Goal: Information Seeking & Learning: Learn about a topic

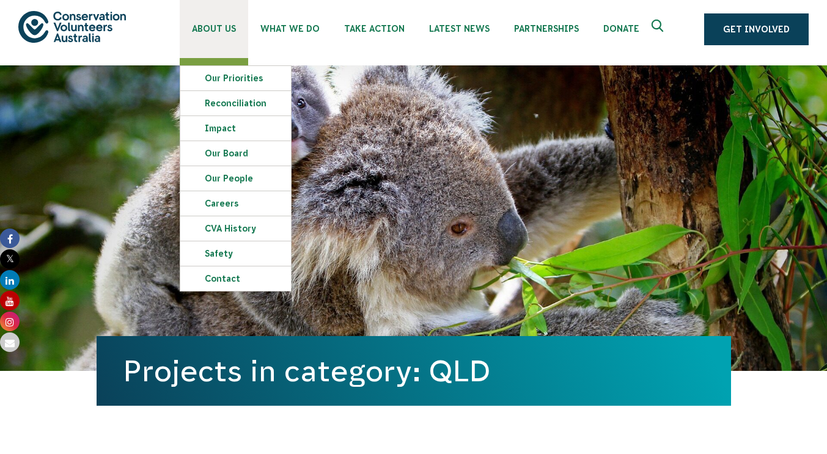
click at [213, 34] on link "About Us" at bounding box center [214, 25] width 68 height 65
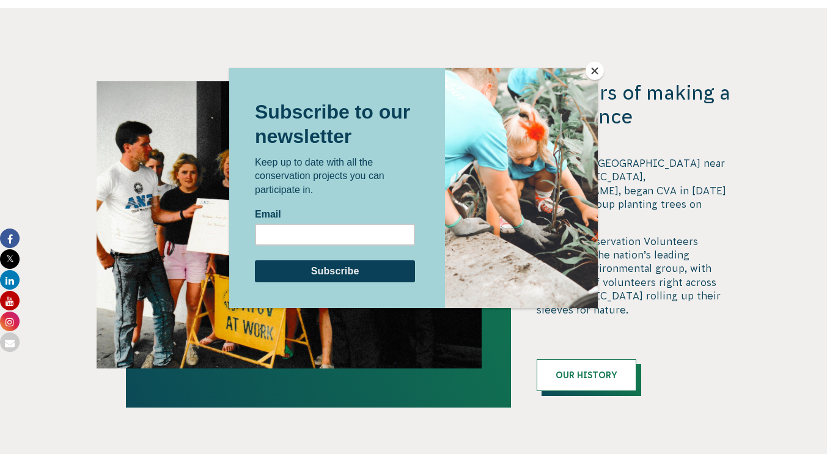
scroll to position [1157, 0]
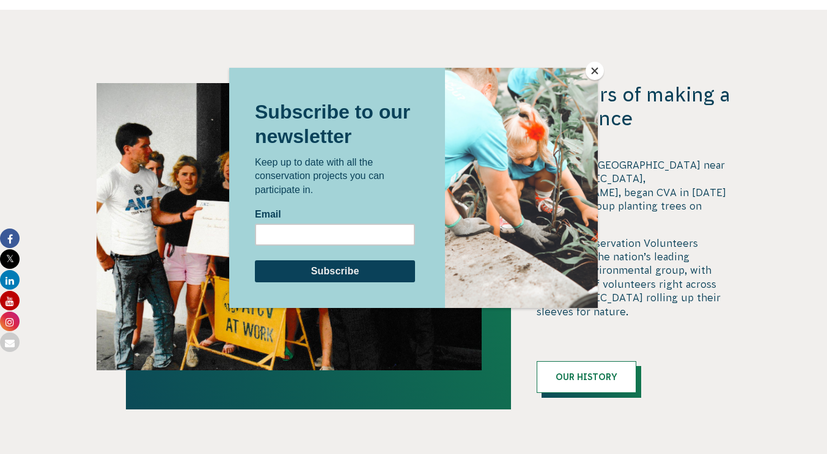
click at [596, 68] on button "Close" at bounding box center [595, 71] width 18 height 18
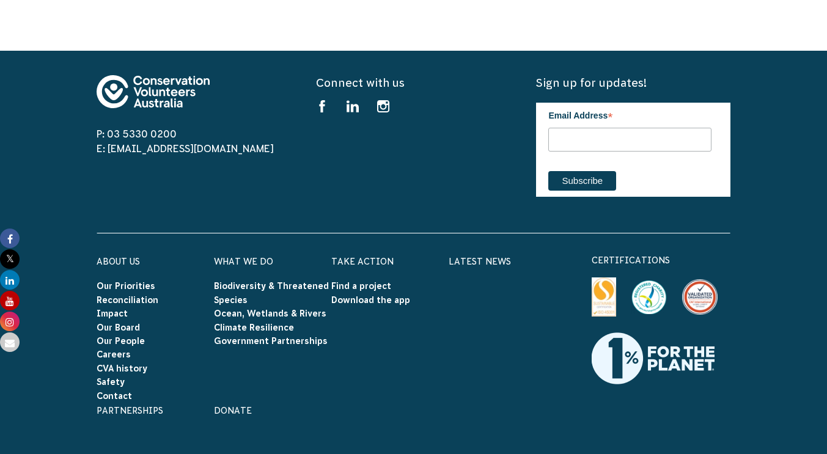
scroll to position [2260, 0]
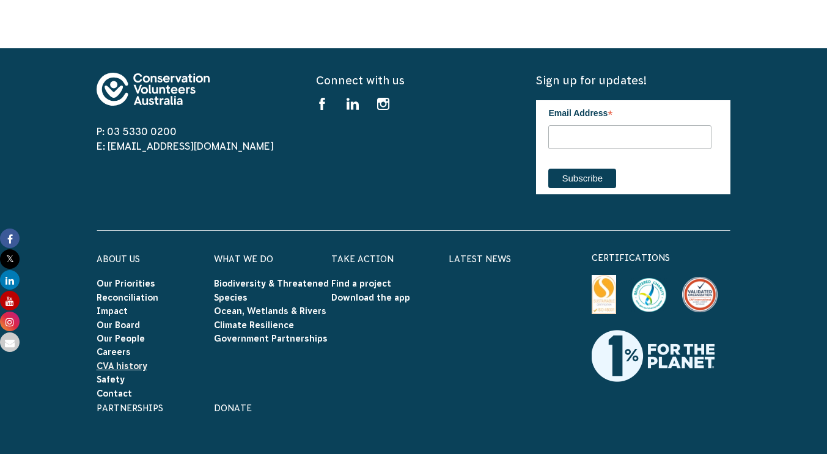
click at [131, 361] on link "CVA history" at bounding box center [122, 366] width 51 height 10
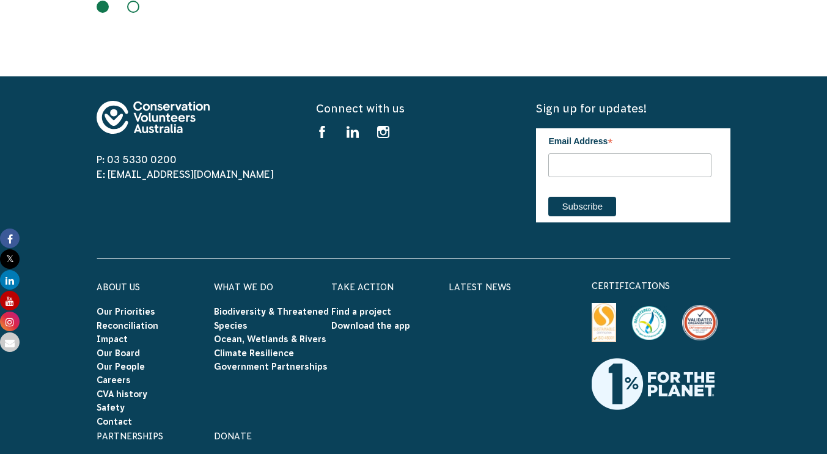
scroll to position [2230, 0]
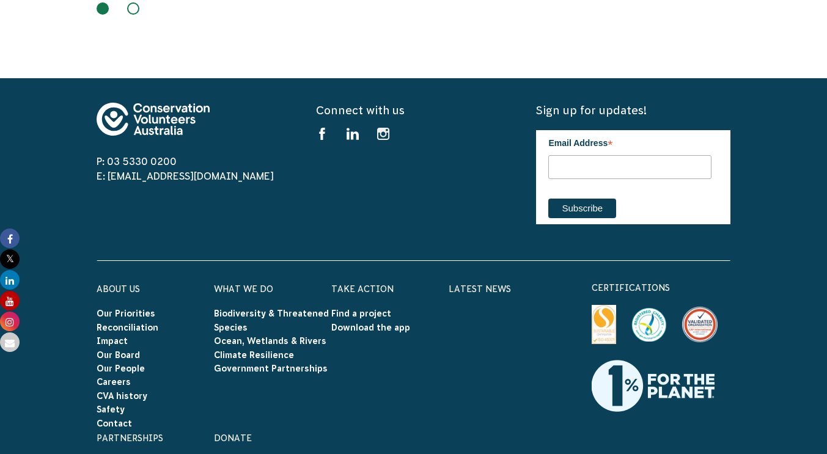
click at [388, 128] on icon at bounding box center [384, 135] width 15 height 15
